Goal: Information Seeking & Learning: Find contact information

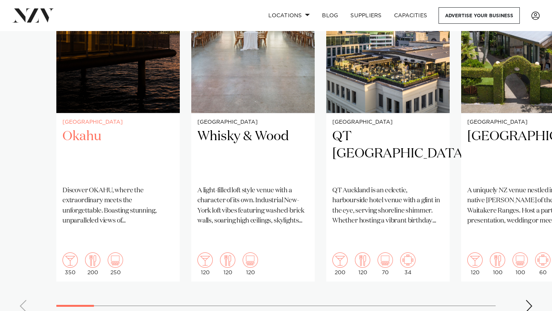
scroll to position [631, 0]
click at [529, 300] on div "Next slide" at bounding box center [529, 306] width 8 height 12
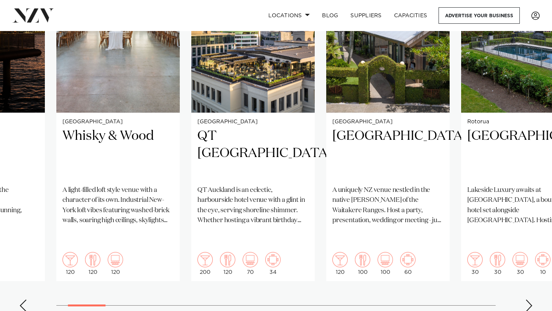
click at [529, 300] on div "Next slide" at bounding box center [529, 306] width 8 height 12
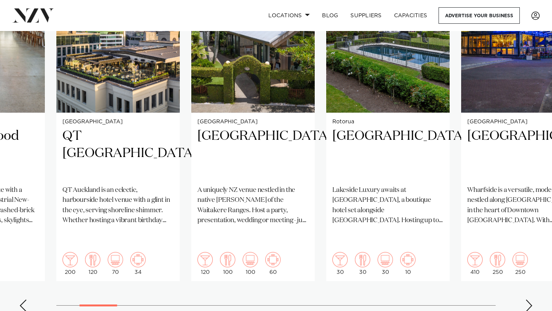
click at [529, 300] on div "Next slide" at bounding box center [529, 306] width 8 height 12
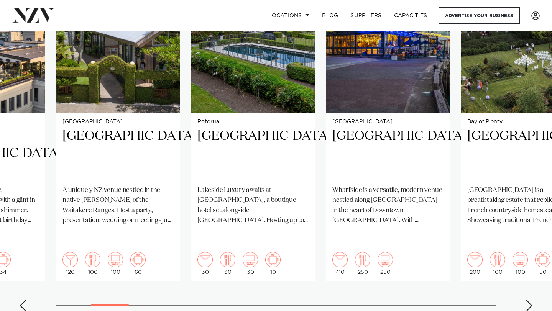
click at [529, 300] on div "Next slide" at bounding box center [529, 306] width 8 height 12
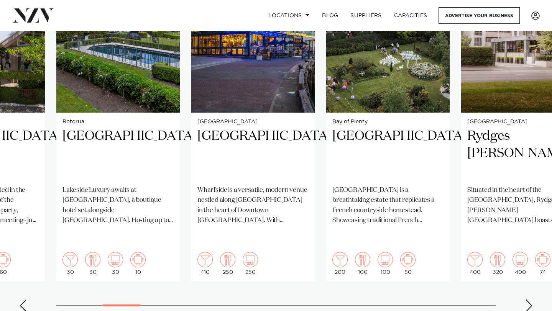
click at [529, 300] on div "Next slide" at bounding box center [529, 306] width 8 height 12
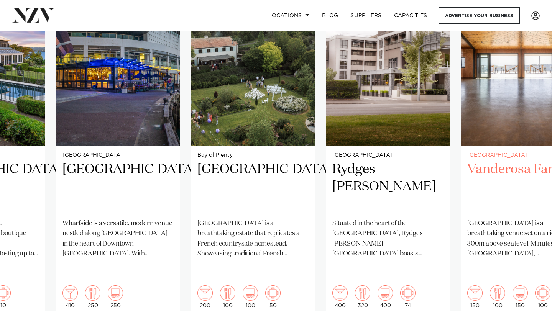
scroll to position [617, 0]
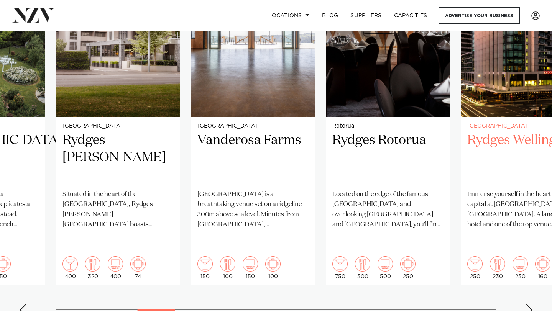
scroll to position [625, 0]
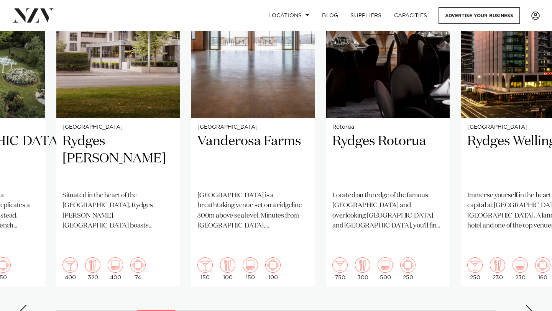
click at [524, 290] on swiper-container "Auckland Okahu Discover OKAHU, where the extraordinary meets the unforgettable.…" at bounding box center [276, 137] width 552 height 371
click at [531, 305] on div "Next slide" at bounding box center [529, 311] width 8 height 12
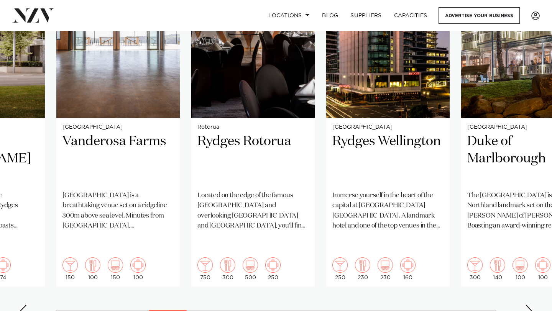
click at [531, 305] on div "Next slide" at bounding box center [529, 311] width 8 height 12
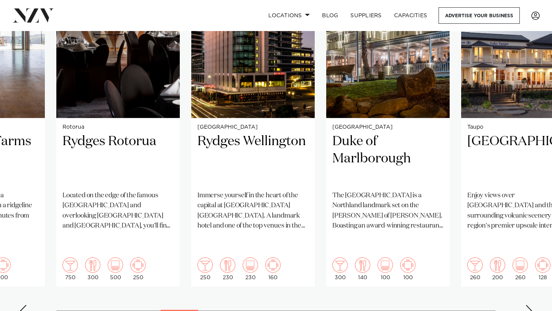
click at [528, 305] on div "Next slide" at bounding box center [529, 311] width 8 height 12
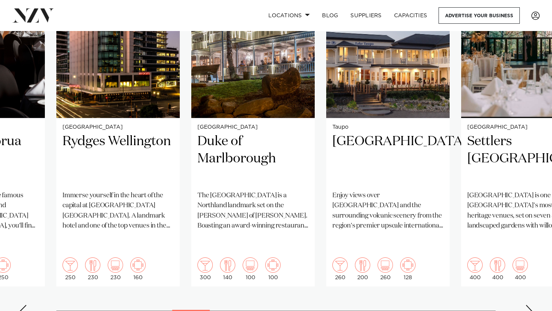
click at [529, 305] on div "Next slide" at bounding box center [529, 311] width 8 height 12
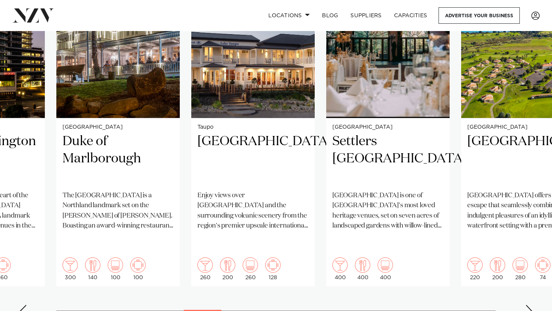
click at [530, 305] on div "Next slide" at bounding box center [529, 311] width 8 height 12
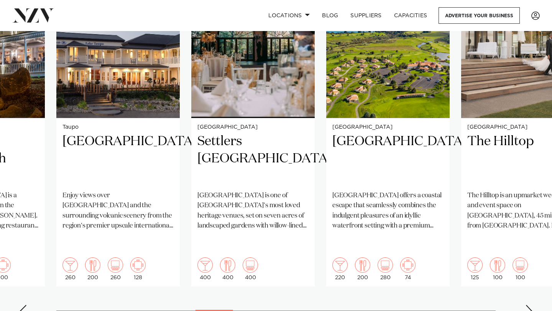
click at [530, 305] on div "Next slide" at bounding box center [529, 311] width 8 height 12
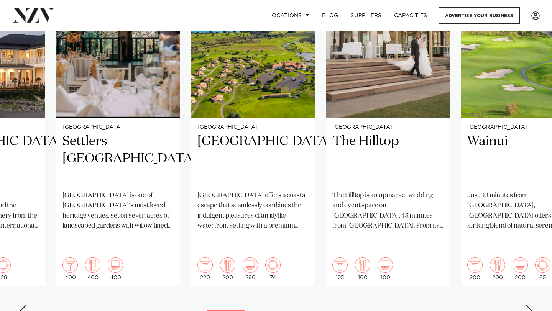
click at [531, 305] on div "Next slide" at bounding box center [529, 311] width 8 height 12
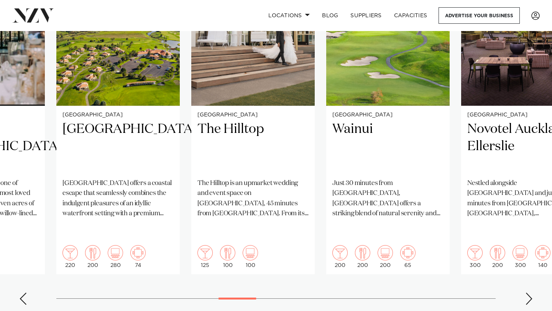
scroll to position [638, 0]
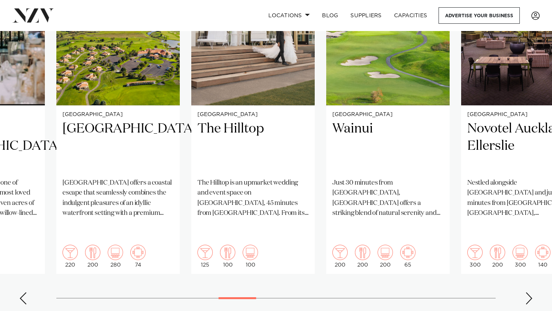
click at [534, 281] on swiper-container "Auckland Okahu Discover OKAHU, where the extraordinary meets the unforgettable.…" at bounding box center [276, 125] width 552 height 371
click at [529, 293] on div "Next slide" at bounding box center [529, 299] width 8 height 12
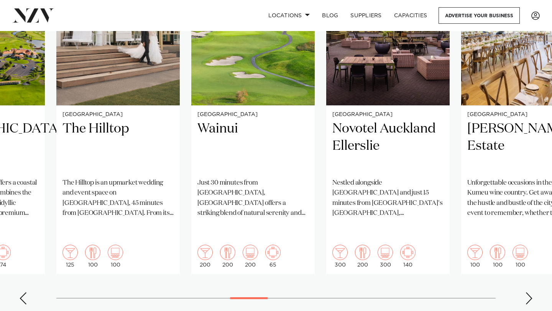
click at [529, 293] on div "Next slide" at bounding box center [529, 299] width 8 height 12
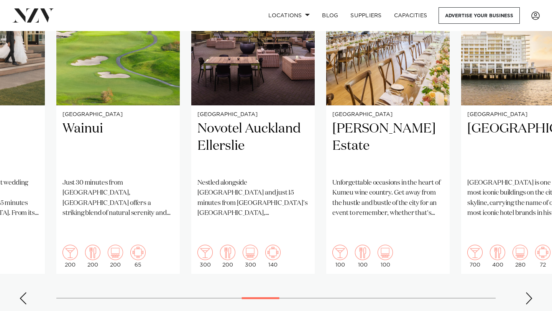
click at [529, 293] on div "Next slide" at bounding box center [529, 299] width 8 height 12
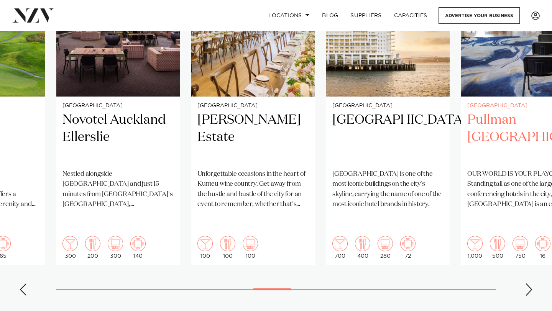
scroll to position [647, 0]
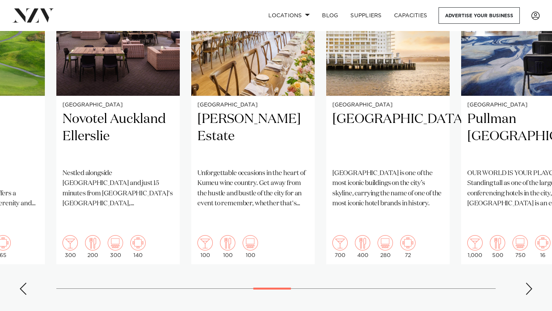
click at [531, 283] on div "Next slide" at bounding box center [529, 289] width 8 height 12
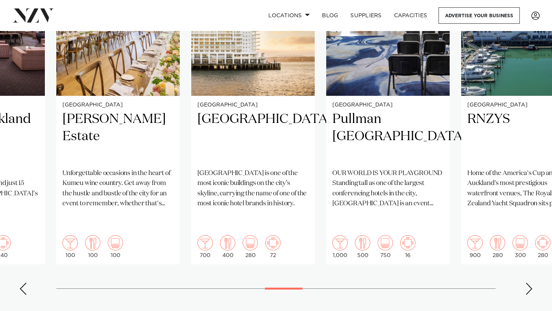
click at [531, 283] on div "Next slide" at bounding box center [529, 289] width 8 height 12
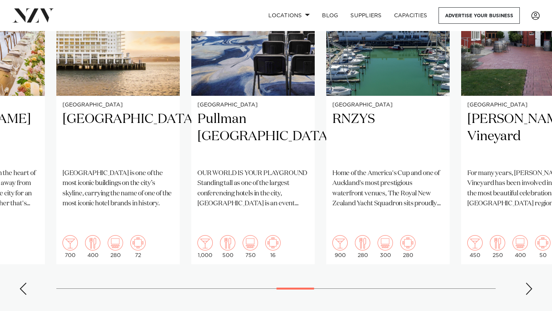
click at [531, 283] on div "Next slide" at bounding box center [529, 289] width 8 height 12
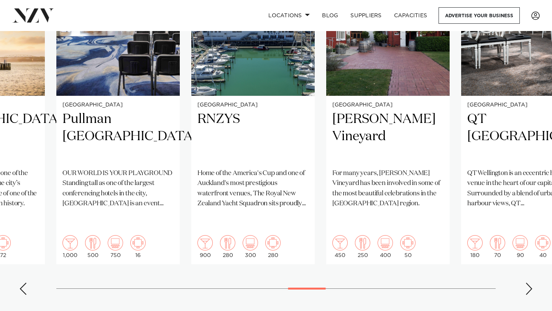
click at [531, 283] on div "Next slide" at bounding box center [529, 289] width 8 height 12
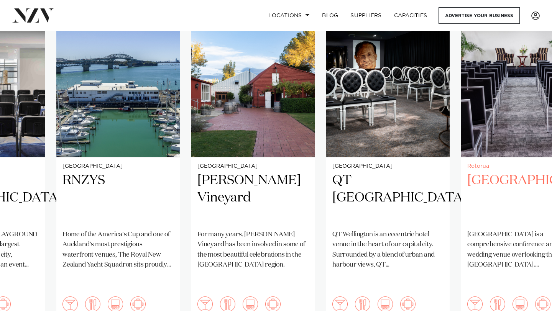
scroll to position [619, 0]
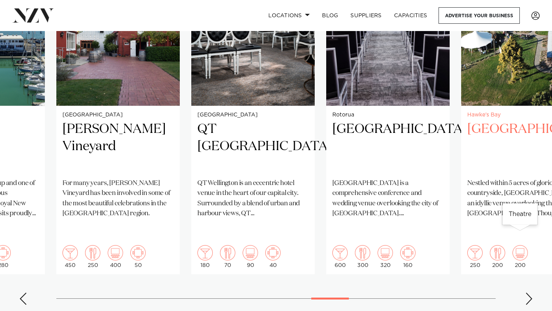
scroll to position [642, 0]
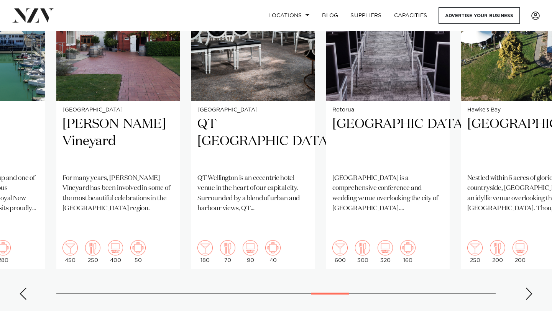
click at [529, 288] on div "Next slide" at bounding box center [529, 294] width 8 height 12
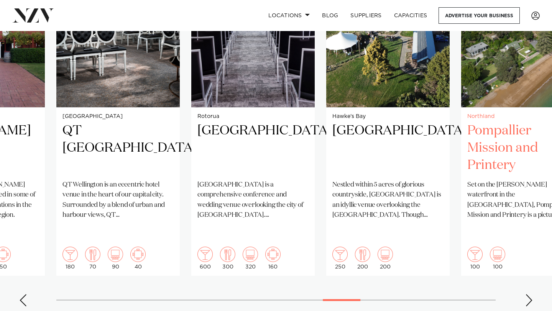
scroll to position [637, 0]
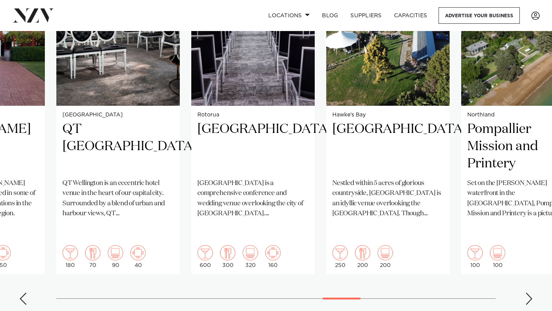
click at [534, 285] on swiper-container "Auckland Okahu Discover OKAHU, where the extraordinary meets the unforgettable.…" at bounding box center [276, 125] width 552 height 371
click at [530, 293] on div "Next slide" at bounding box center [529, 299] width 8 height 12
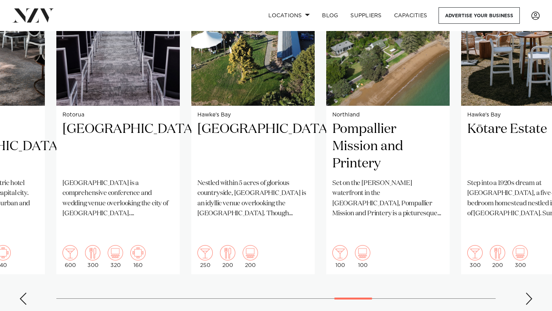
click at [530, 293] on div "Next slide" at bounding box center [529, 299] width 8 height 12
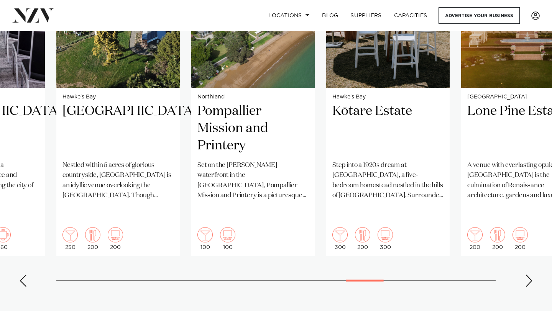
scroll to position [658, 0]
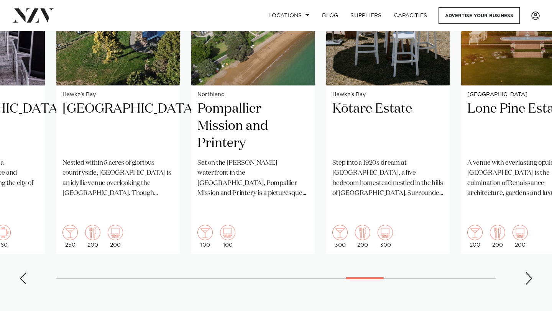
click at [532, 273] on div "Next slide" at bounding box center [529, 279] width 8 height 12
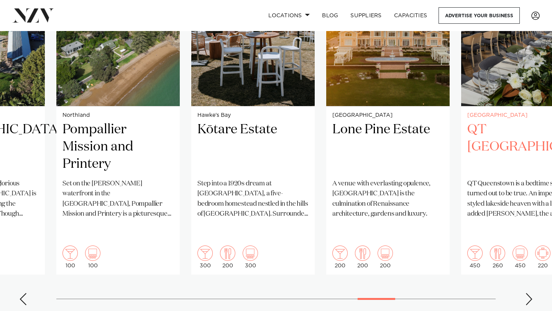
scroll to position [639, 0]
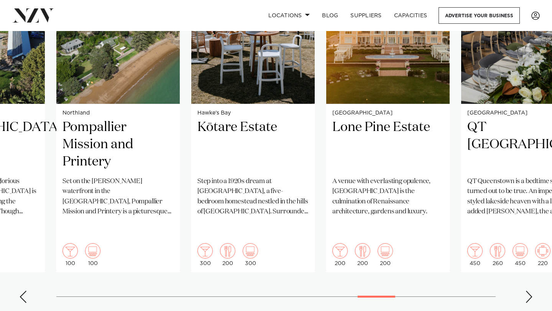
click at [531, 291] on div "Next slide" at bounding box center [529, 297] width 8 height 12
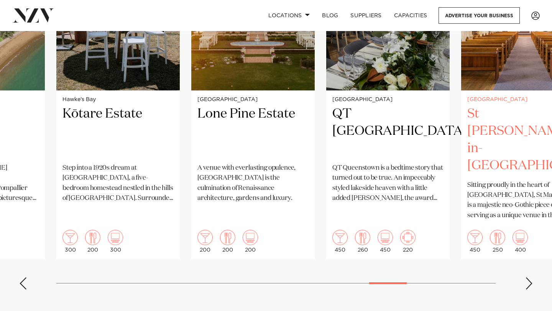
scroll to position [653, 0]
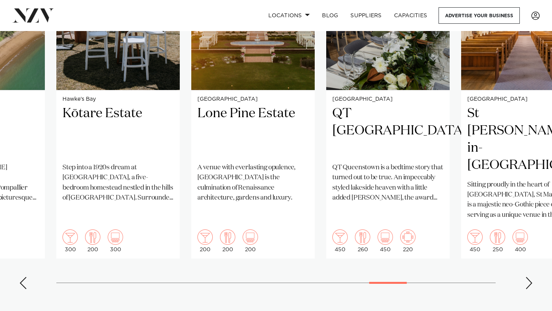
click at [533, 277] on div "Next slide" at bounding box center [529, 283] width 8 height 12
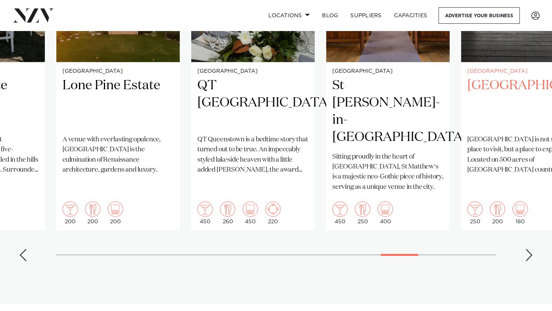
scroll to position [682, 0]
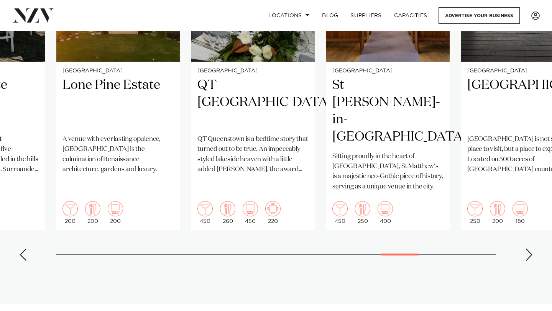
click at [532, 249] on div "Next slide" at bounding box center [529, 255] width 8 height 12
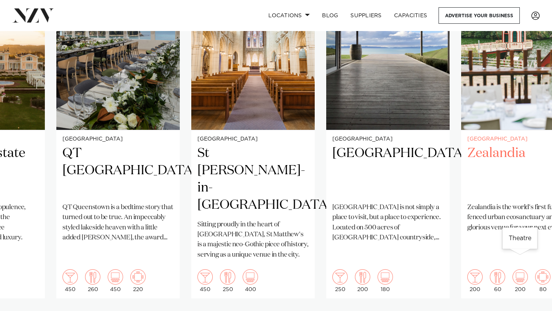
scroll to position [614, 0]
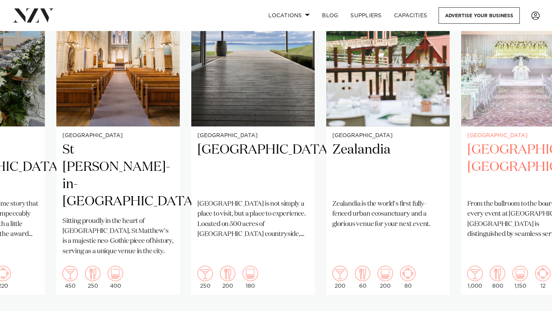
scroll to position [617, 0]
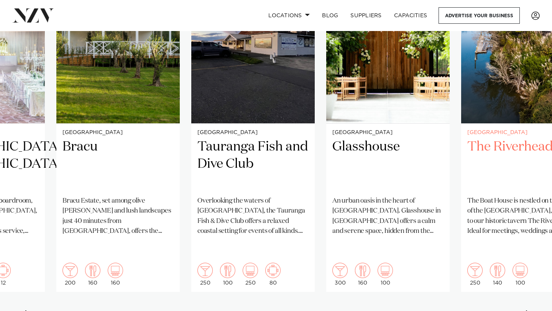
scroll to position [632, 0]
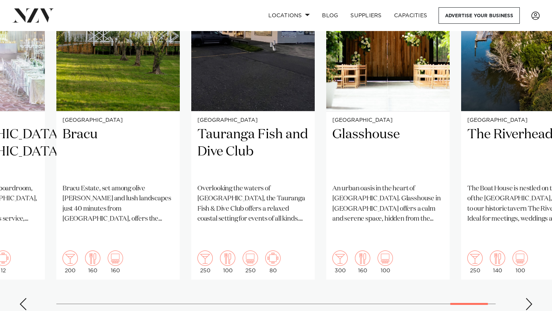
click at [533, 298] on div "Next slide" at bounding box center [529, 304] width 8 height 12
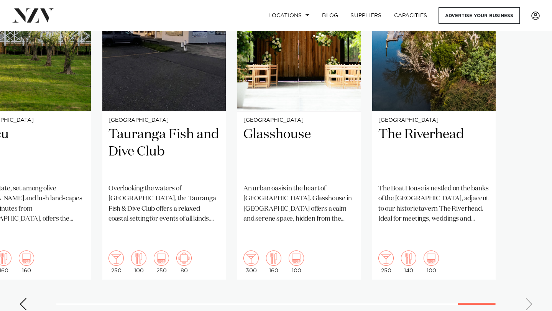
click at [532, 287] on swiper-container "Auckland Okahu Discover OKAHU, where the extraordinary meets the unforgettable.…" at bounding box center [276, 131] width 552 height 371
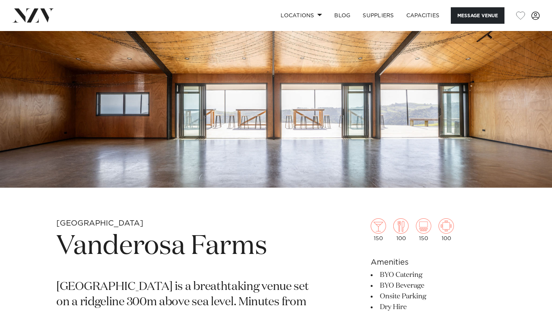
scroll to position [103, 0]
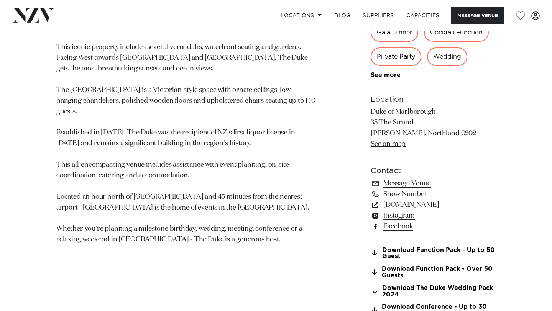
scroll to position [447, 0]
click at [411, 217] on link "Instagram" at bounding box center [433, 215] width 125 height 11
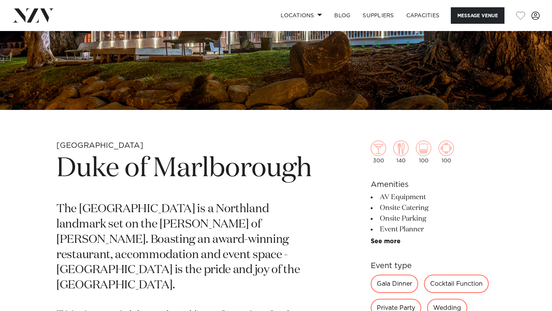
scroll to position [184, 0]
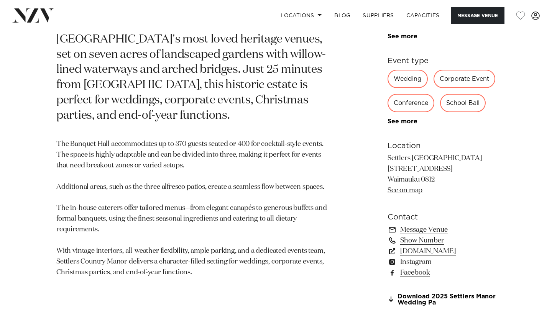
scroll to position [402, 0]
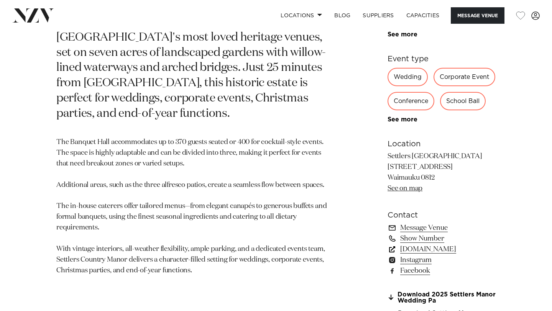
click at [423, 252] on link "www.settlerscountrymanor.co.nz" at bounding box center [442, 249] width 108 height 11
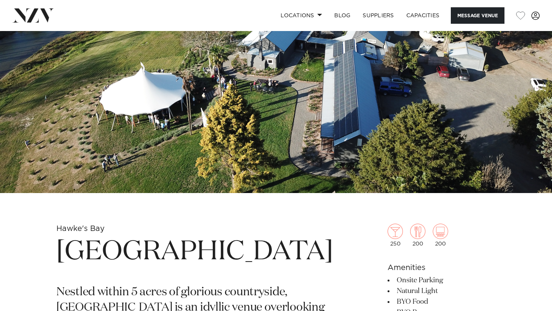
scroll to position [97, 0]
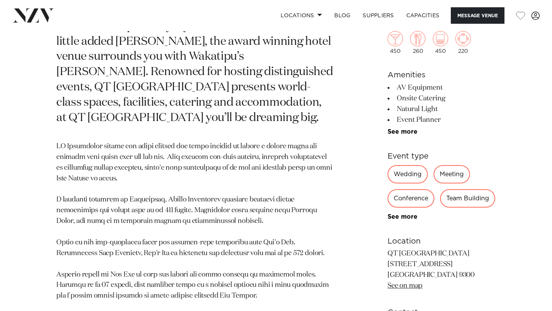
scroll to position [430, 0]
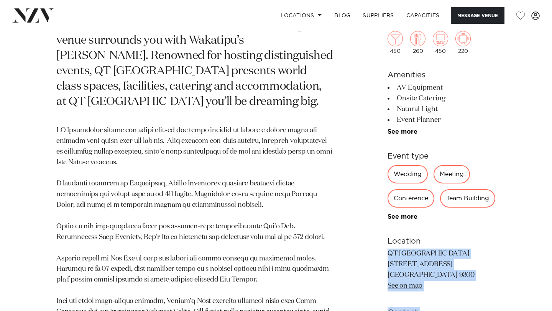
drag, startPoint x: 422, startPoint y: 254, endPoint x: 366, endPoint y: 255, distance: 56.4
click at [366, 255] on div "[GEOGRAPHIC_DATA] QT [GEOGRAPHIC_DATA] QT Queenstown is a bedtime story that tu…" at bounding box center [276, 269] width 540 height 757
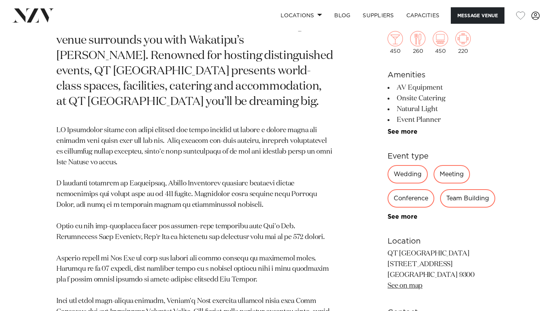
drag, startPoint x: 453, startPoint y: 265, endPoint x: 390, endPoint y: 255, distance: 63.0
click at [390, 255] on p "QT [GEOGRAPHIC_DATA] [STREET_ADDRESS] [GEOGRAPHIC_DATA] 9300 See on map" at bounding box center [442, 270] width 108 height 43
click at [455, 257] on p "QT [GEOGRAPHIC_DATA] [STREET_ADDRESS] [GEOGRAPHIC_DATA] 9300 See on map" at bounding box center [442, 270] width 108 height 43
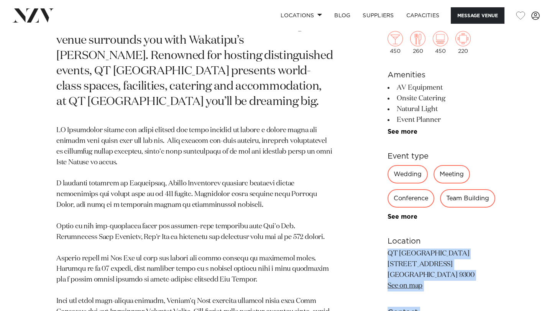
drag, startPoint x: 425, startPoint y: 255, endPoint x: 371, endPoint y: 255, distance: 54.1
click at [370, 255] on div "[GEOGRAPHIC_DATA] QT [GEOGRAPHIC_DATA] QT Queenstown is a bedtime story that tu…" at bounding box center [276, 269] width 540 height 757
copy div "QT [GEOGRAPHIC_DATA] [STREET_ADDRESS] See on map Contact Message Venue Show Num…"
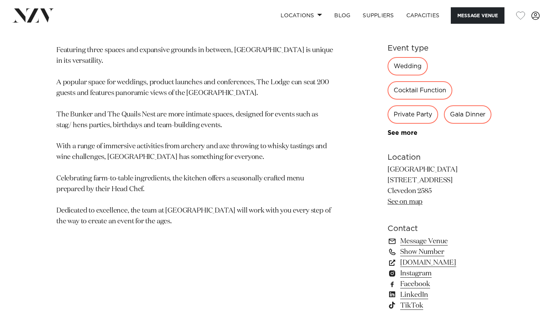
scroll to position [418, 0]
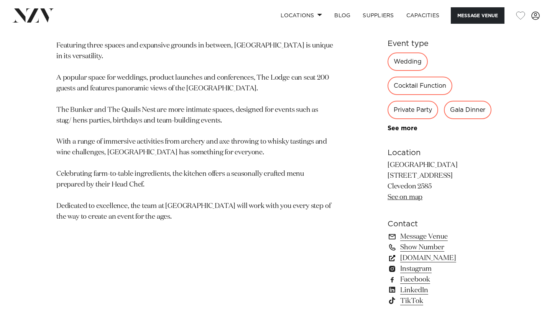
click at [411, 253] on link "kauribay.co.nz" at bounding box center [442, 258] width 108 height 11
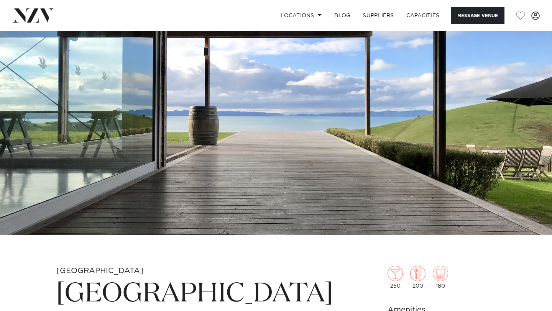
scroll to position [0, 0]
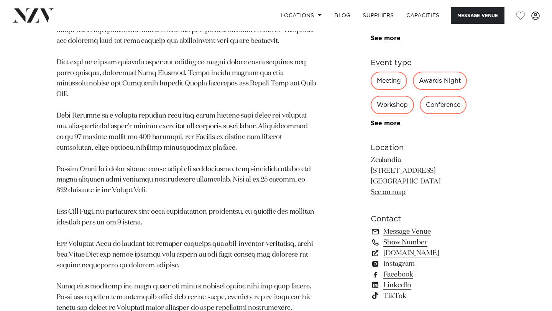
scroll to position [499, 0]
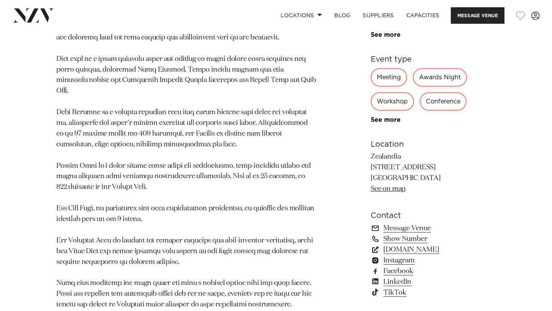
click at [419, 245] on link "www.visitzealandia.com" at bounding box center [433, 250] width 125 height 11
